Goal: Task Accomplishment & Management: Manage account settings

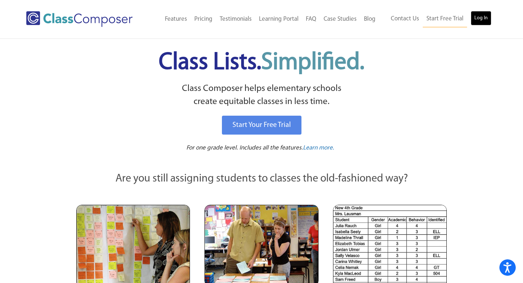
click at [477, 20] on link "Log In" at bounding box center [481, 18] width 21 height 15
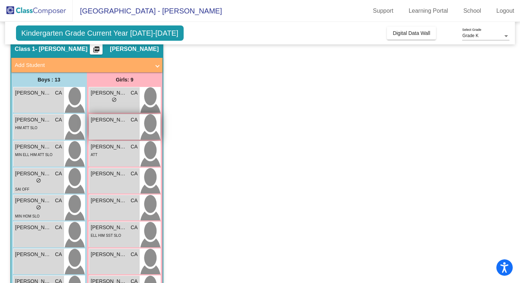
scroll to position [32, 0]
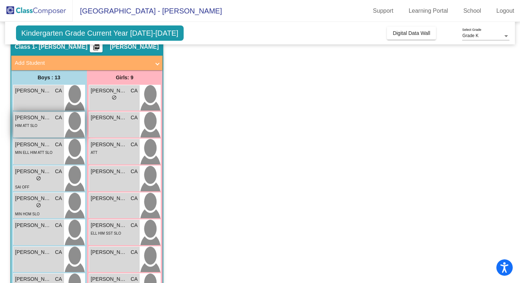
click at [34, 127] on span "HIM ATT SLO" at bounding box center [26, 126] width 22 height 4
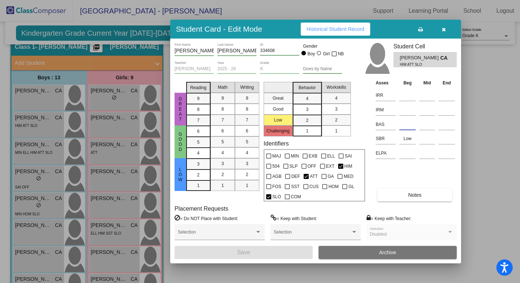
click at [402, 128] on input at bounding box center [407, 124] width 16 height 11
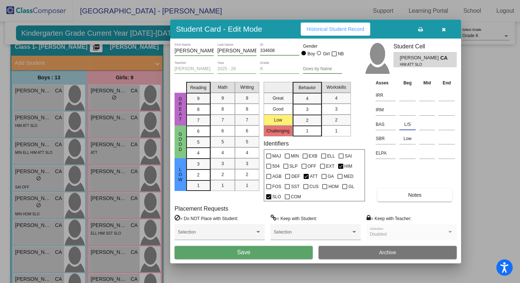
type input "L/S"
click at [401, 196] on button "Notes" at bounding box center [414, 194] width 75 height 13
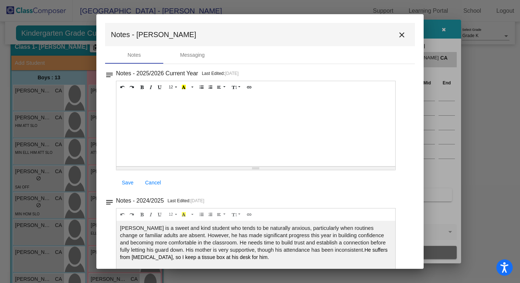
click at [163, 109] on div at bounding box center [255, 129] width 279 height 73
paste div
click at [172, 102] on p "Lower Case Letters: 17" at bounding box center [256, 100] width 272 height 7
click at [173, 111] on p "Upper Case Letters: 22" at bounding box center [256, 112] width 272 height 7
click at [143, 125] on p "Sounds: 0" at bounding box center [256, 123] width 272 height 7
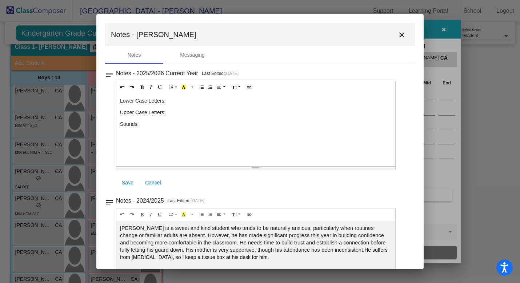
click at [170, 100] on p "Lower Case Letters:" at bounding box center [256, 100] width 272 height 7
click at [147, 123] on p "Sounds:" at bounding box center [256, 123] width 272 height 7
click at [172, 113] on p "Upper Case Letters:" at bounding box center [256, 112] width 272 height 7
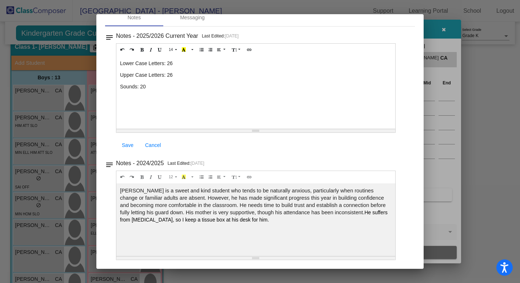
scroll to position [0, 0]
click at [126, 146] on span "Save" at bounding box center [128, 145] width 12 height 6
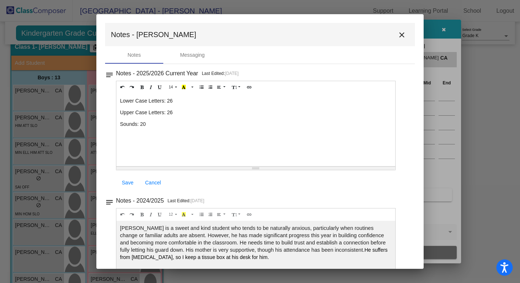
click at [397, 35] on mat-icon "close" at bounding box center [401, 35] width 9 height 9
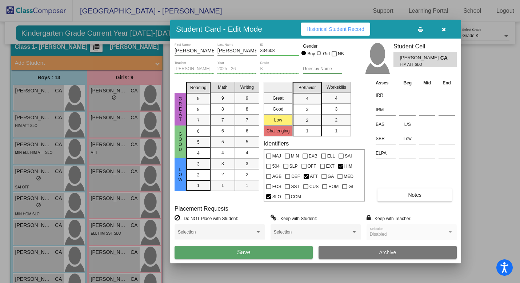
click at [242, 252] on span "Save" at bounding box center [243, 252] width 13 height 6
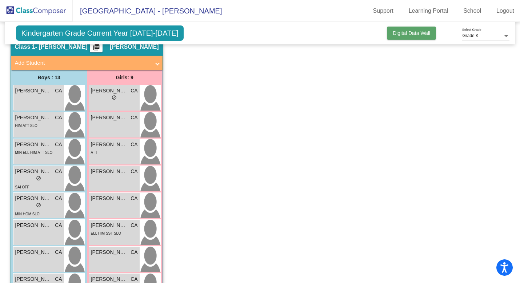
click at [406, 39] on button "Digital Data Wall" at bounding box center [411, 33] width 49 height 13
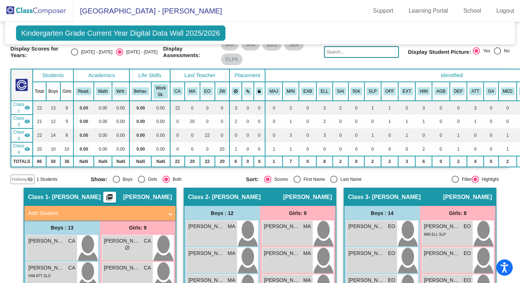
click at [21, 121] on span "Class 2" at bounding box center [18, 121] width 11 height 13
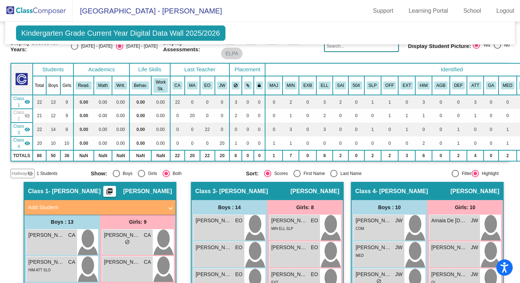
scroll to position [35, 0]
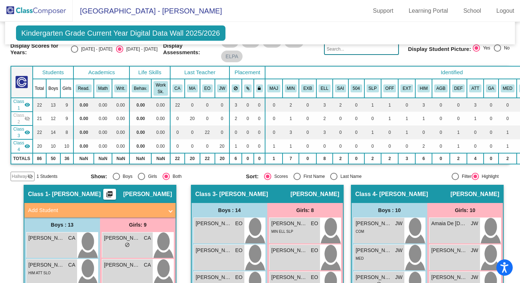
click at [23, 122] on span "Class 2" at bounding box center [18, 118] width 11 height 13
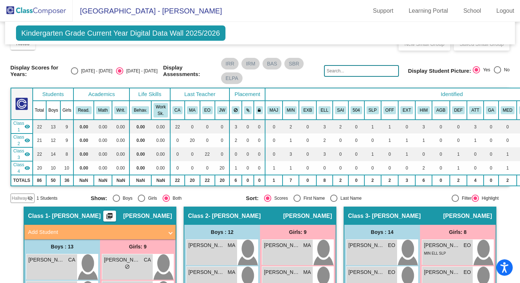
scroll to position [23, 0]
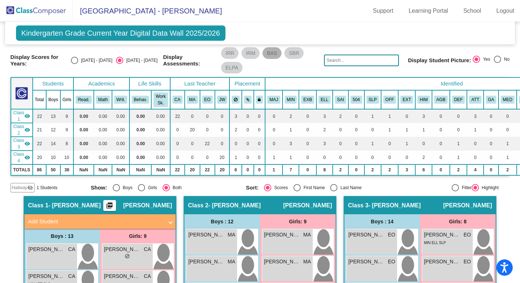
click at [270, 56] on mat-chip "BAS" at bounding box center [271, 53] width 19 height 12
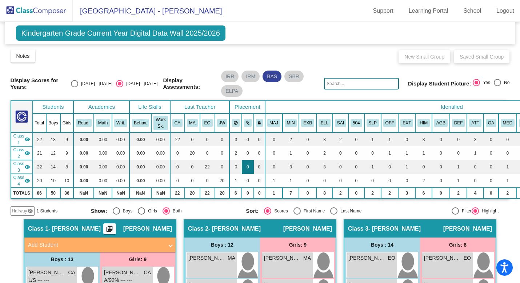
scroll to position [0, 0]
click at [289, 79] on mat-chip "SBR" at bounding box center [293, 77] width 19 height 12
click at [26, 57] on span "Notes" at bounding box center [22, 56] width 13 height 6
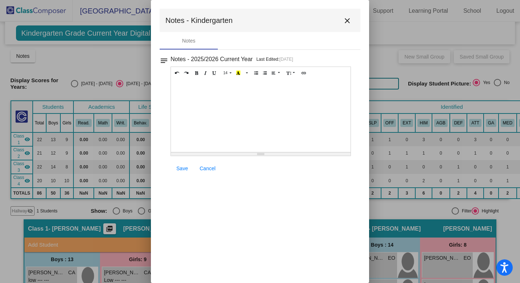
click at [348, 21] on mat-icon "close" at bounding box center [347, 20] width 9 height 9
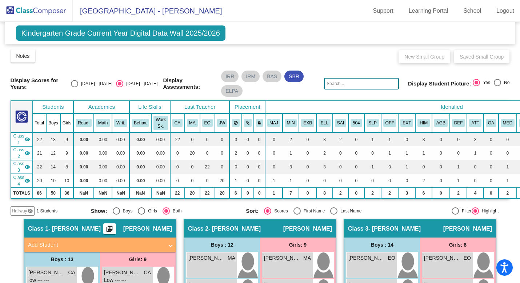
click at [24, 116] on img at bounding box center [21, 116] width 13 height 13
click at [60, 16] on img at bounding box center [36, 10] width 73 height 21
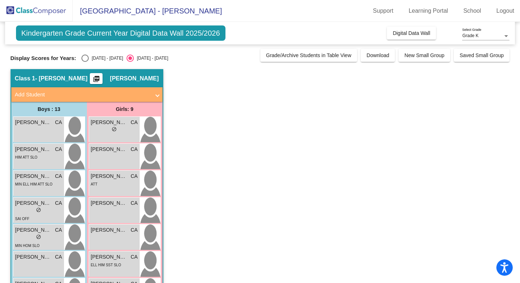
click at [503, 35] on div at bounding box center [506, 35] width 7 height 5
click at [450, 87] on div at bounding box center [260, 141] width 520 height 283
click at [221, 38] on span "Kindergarten Grade Current Year Digital Data Wall 2025/2026" at bounding box center [120, 32] width 209 height 15
click at [199, 36] on span "Kindergarten Grade Current Year Digital Data Wall 2025/2026" at bounding box center [120, 32] width 209 height 15
click at [126, 130] on div "lock do_not_disturb_alt" at bounding box center [114, 130] width 47 height 8
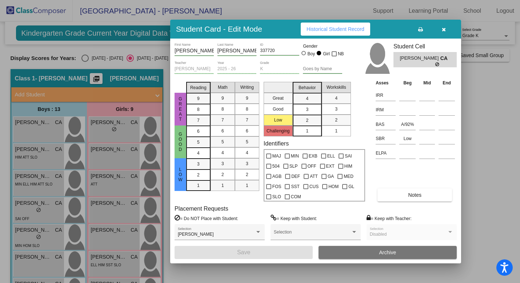
click at [444, 30] on icon "button" at bounding box center [444, 29] width 4 height 5
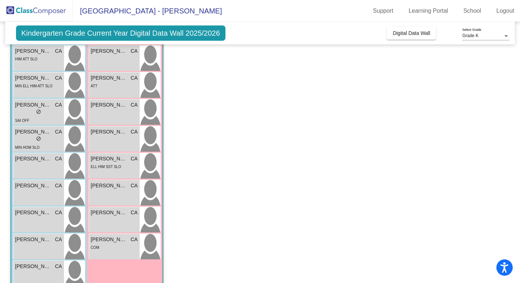
scroll to position [112, 0]
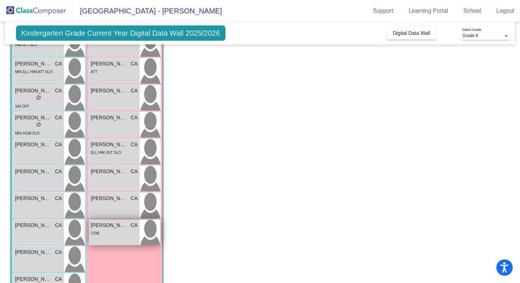
click at [94, 234] on span "COM" at bounding box center [95, 233] width 8 height 4
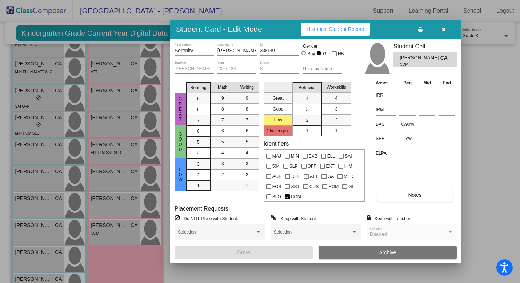
click at [287, 16] on div at bounding box center [260, 141] width 520 height 283
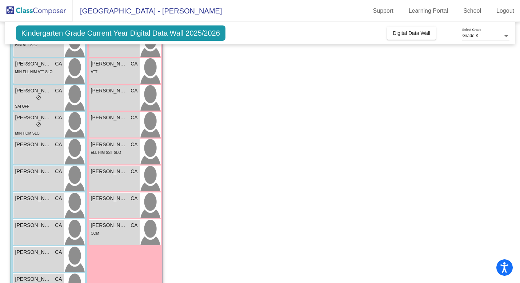
scroll to position [0, 0]
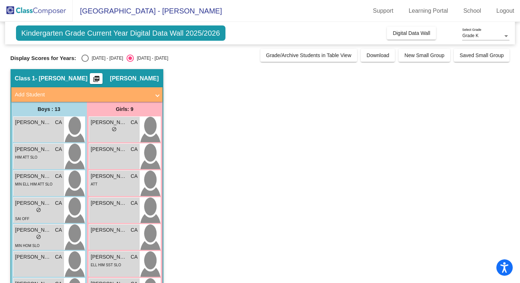
click at [44, 12] on img at bounding box center [36, 10] width 73 height 21
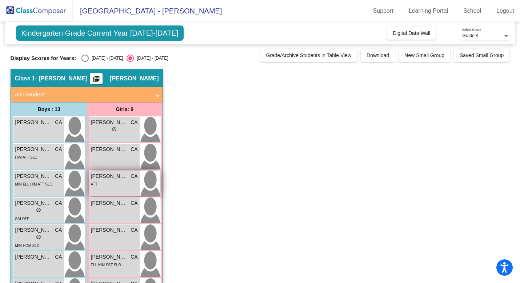
click at [109, 185] on div "ATT" at bounding box center [114, 184] width 47 height 8
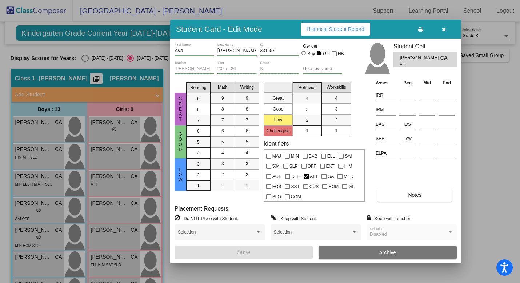
click at [324, 31] on span "Historical Student Record" at bounding box center [335, 29] width 58 height 6
click at [443, 29] on icon "button" at bounding box center [444, 29] width 4 height 5
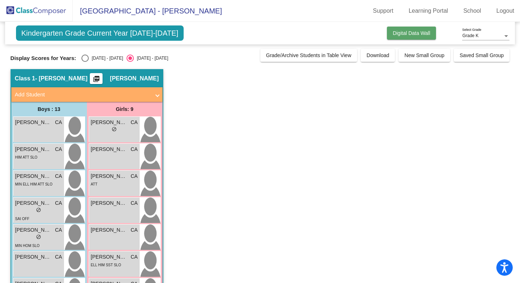
click at [393, 31] on span "Digital Data Wall" at bounding box center [411, 33] width 37 height 6
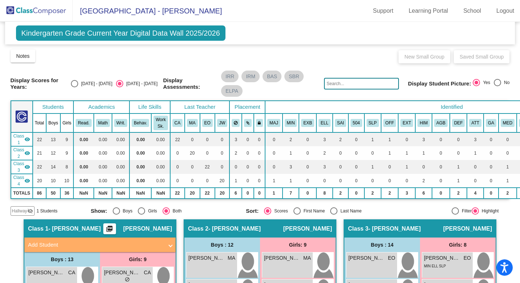
click at [20, 119] on img at bounding box center [21, 116] width 13 height 13
click at [504, 13] on link "Logout" at bounding box center [504, 11] width 29 height 12
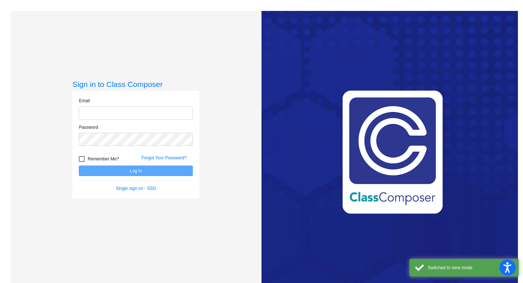
type input "christine.arredondo@hesperiausd.org"
